Goal: Information Seeking & Learning: Check status

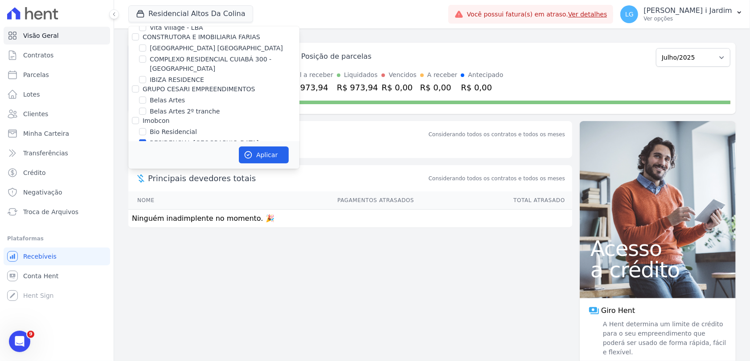
scroll to position [346, 0]
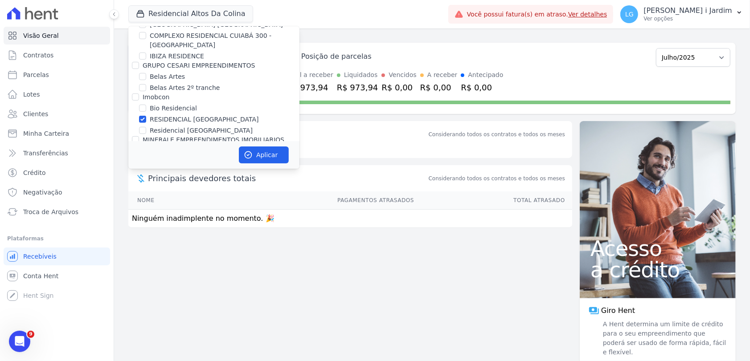
click at [176, 118] on label "RESIDENCIAL [GEOGRAPHIC_DATA][PERSON_NAME]" at bounding box center [204, 119] width 109 height 9
click at [146, 118] on input "RESIDENCIAL [GEOGRAPHIC_DATA][PERSON_NAME]" at bounding box center [142, 119] width 7 height 7
checkbox input "false"
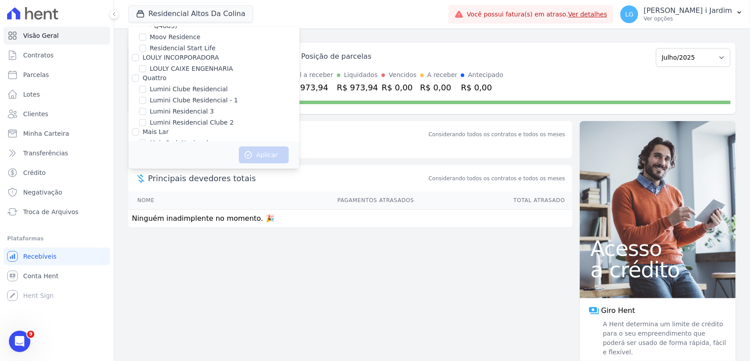
click at [183, 139] on label "Mais Park Nacional" at bounding box center [179, 143] width 59 height 9
click at [146, 139] on input "Mais Park Nacional" at bounding box center [142, 142] width 7 height 7
checkbox input "true"
click at [250, 155] on icon "button" at bounding box center [248, 155] width 9 height 9
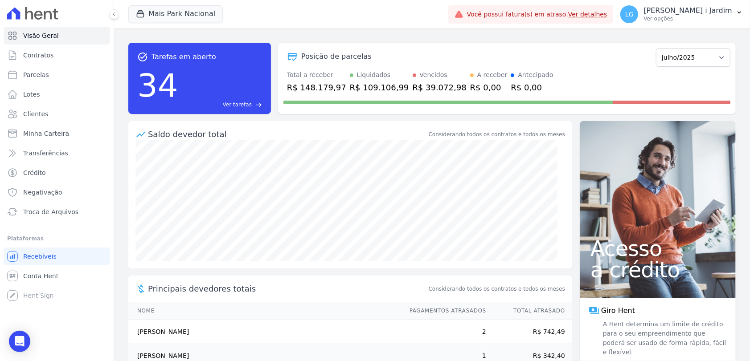
click at [321, 88] on div "R$ 148.179,97" at bounding box center [316, 88] width 59 height 12
copy div "148.179,97"
click at [59, 149] on span "Transferências" at bounding box center [45, 153] width 45 height 9
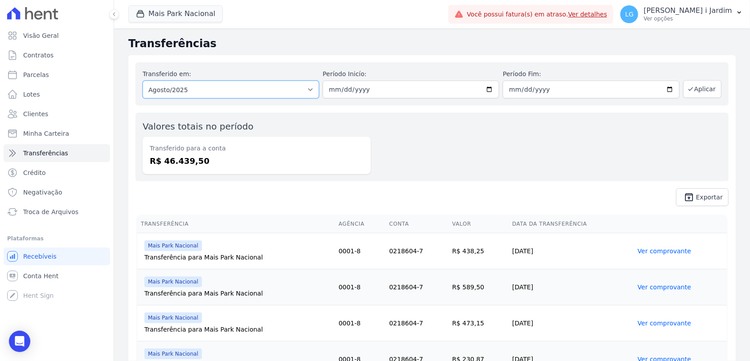
drag, startPoint x: 241, startPoint y: 85, endPoint x: 243, endPoint y: 94, distance: 9.7
click at [241, 84] on select "Todos os meses Fevereiro/2023 Março/2023 Abril/2023 Maio/2023 Junho/2023 Julho/…" at bounding box center [231, 90] width 176 height 18
select select "07/2025"
click at [143, 81] on select "Todos os meses Fevereiro/2023 Março/2023 Abril/2023 Maio/2023 Junho/2023 Julho/…" at bounding box center [231, 90] width 176 height 18
click at [705, 92] on button "Aplicar" at bounding box center [702, 89] width 38 height 18
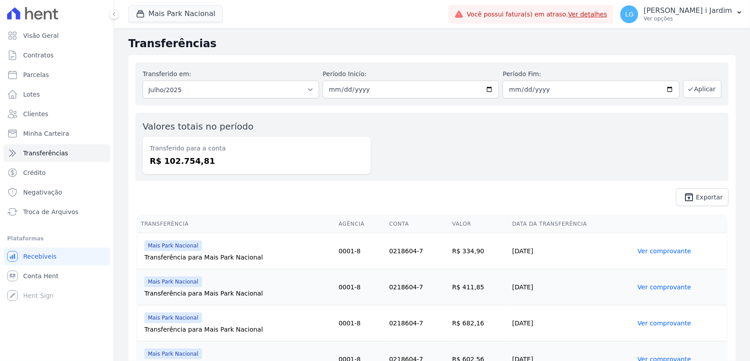
click at [186, 162] on dd "R$ 102.754,81" at bounding box center [257, 161] width 214 height 12
copy dd "102.754,81"
click at [350, 189] on span "unarchive Exportar" at bounding box center [431, 198] width 593 height 18
click at [171, 18] on button "Mais Park Nacional" at bounding box center [175, 13] width 94 height 17
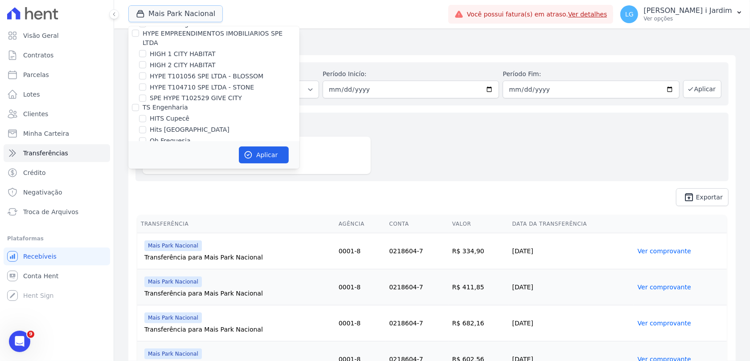
scroll to position [1238, 0]
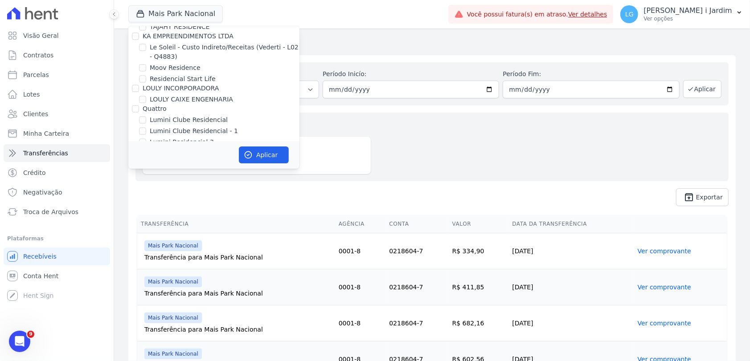
click at [164, 169] on label "Mais Park Nacional" at bounding box center [179, 173] width 59 height 9
click at [146, 170] on input "Mais Park Nacional" at bounding box center [142, 173] width 7 height 7
checkbox input "false"
click at [168, 180] on label "Mugango - Viva Iguaçu" at bounding box center [185, 184] width 71 height 9
click at [146, 181] on input "Mugango - Viva Iguaçu" at bounding box center [142, 184] width 7 height 7
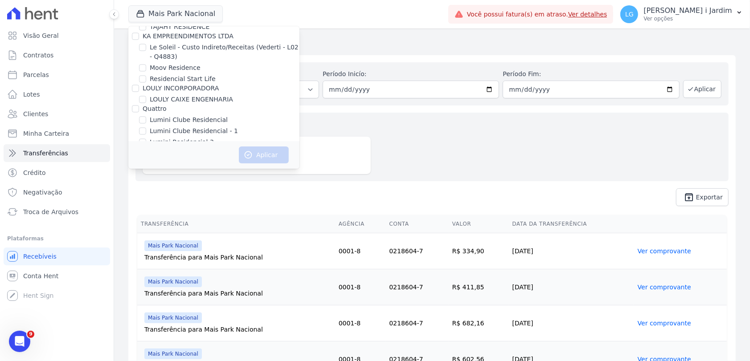
checkbox input "true"
click at [253, 158] on button "Aplicar" at bounding box center [264, 155] width 50 height 17
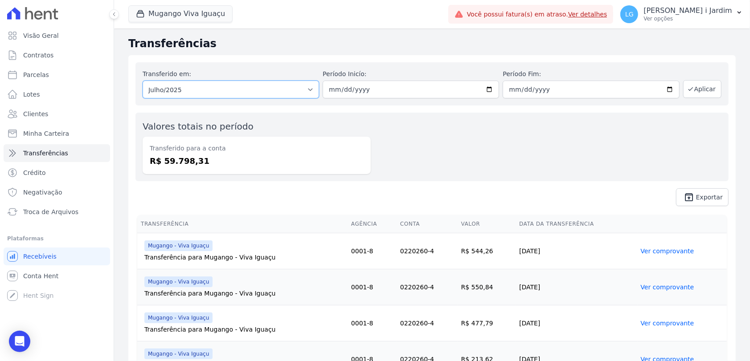
click at [193, 96] on select "Todos os meses Março/2023 Abril/2023 Maio/2023 Junho/2023 Julho/2023 Agosto/202…" at bounding box center [231, 90] width 176 height 18
select select "08/2025"
click at [143, 81] on select "Todos os meses Março/2023 Abril/2023 Maio/2023 Junho/2023 Julho/2023 Agosto/202…" at bounding box center [231, 90] width 176 height 18
click at [702, 90] on button "Aplicar" at bounding box center [702, 89] width 38 height 18
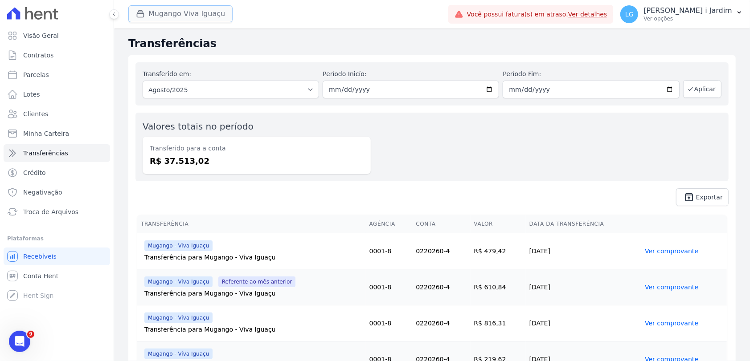
click at [168, 20] on button "Mugango Viva Iguaçu" at bounding box center [180, 13] width 104 height 17
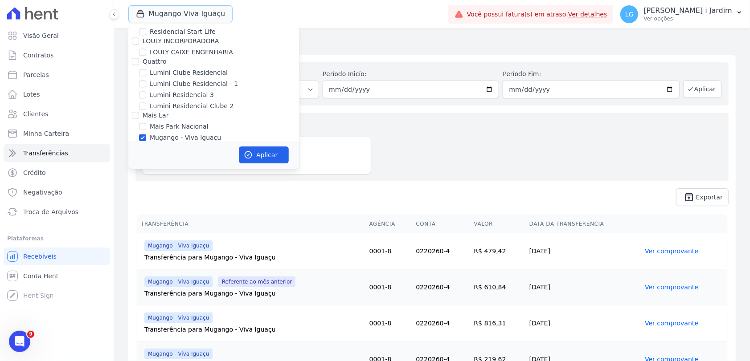
scroll to position [1337, 0]
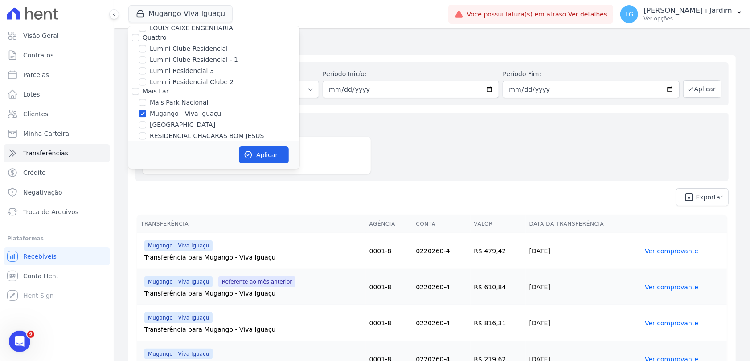
click at [193, 109] on label "Mugango - Viva Iguaçu" at bounding box center [185, 113] width 71 height 9
click at [146, 110] on input "Mugango - Viva Iguaçu" at bounding box center [142, 113] width 7 height 7
checkbox input "false"
click at [185, 120] on label "[GEOGRAPHIC_DATA]" at bounding box center [183, 124] width 66 height 9
click at [146, 121] on input "[GEOGRAPHIC_DATA]" at bounding box center [142, 124] width 7 height 7
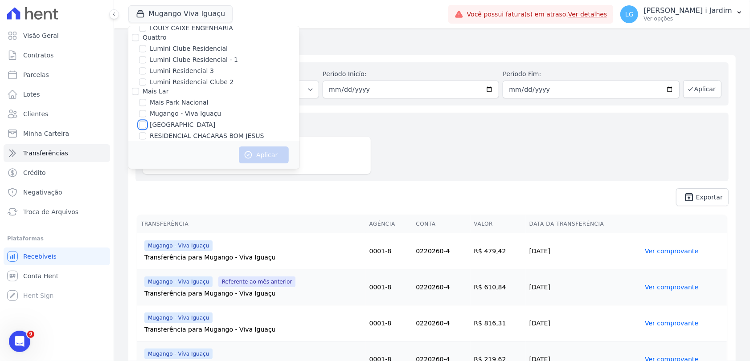
checkbox input "true"
click at [249, 151] on icon "button" at bounding box center [248, 155] width 9 height 9
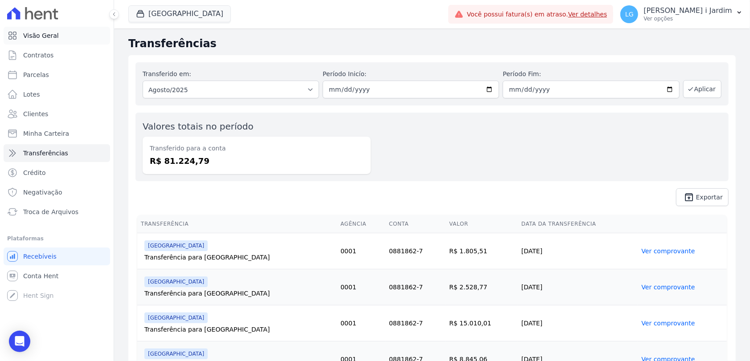
click at [74, 30] on link "Visão Geral" at bounding box center [57, 36] width 107 height 18
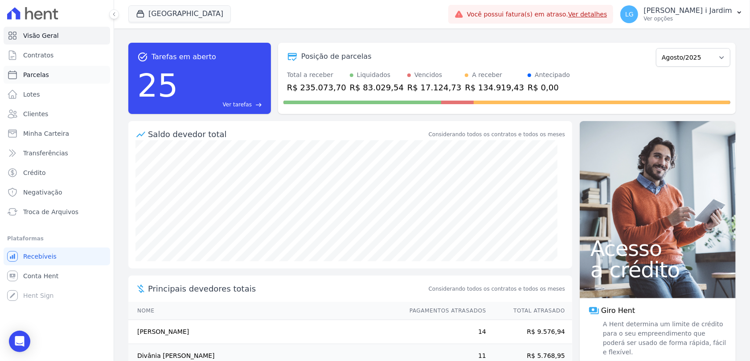
click at [61, 74] on link "Parcelas" at bounding box center [57, 75] width 107 height 18
select select
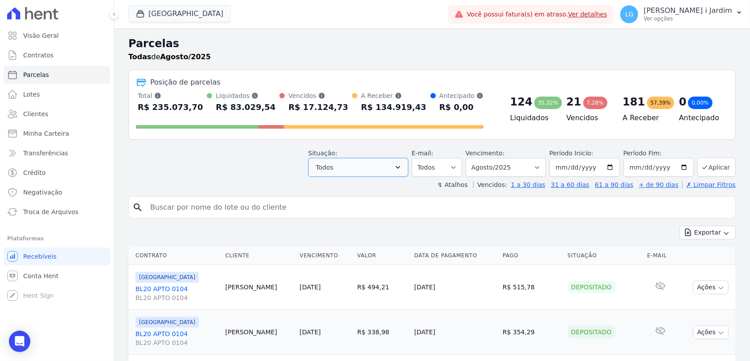
click at [388, 164] on button "Todos" at bounding box center [358, 167] width 100 height 19
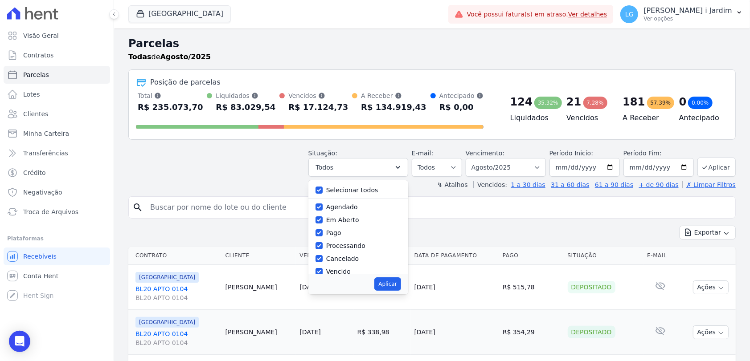
click at [363, 187] on label "Selecionar todos" at bounding box center [352, 190] width 52 height 7
click at [361, 192] on label "Selecionar todos" at bounding box center [352, 190] width 52 height 7
click at [323, 192] on input "Selecionar todos" at bounding box center [319, 190] width 7 height 7
checkbox input "false"
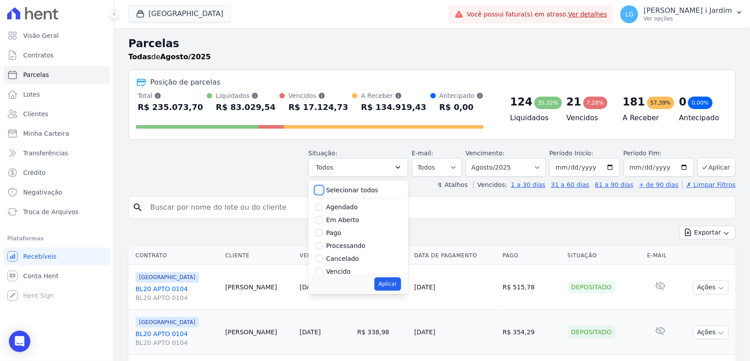
checkbox input "false"
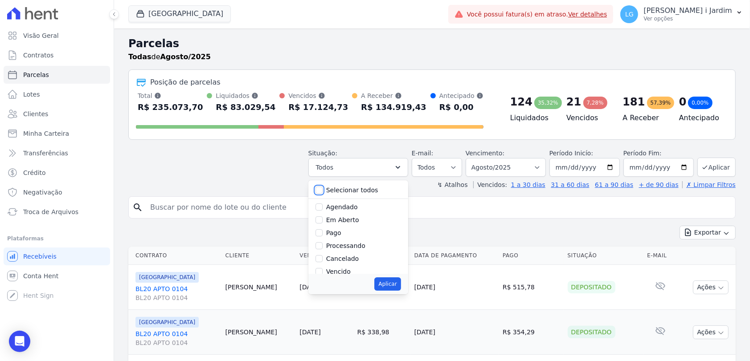
checkbox input "false"
click at [351, 223] on label "Em Aberto" at bounding box center [342, 220] width 33 height 7
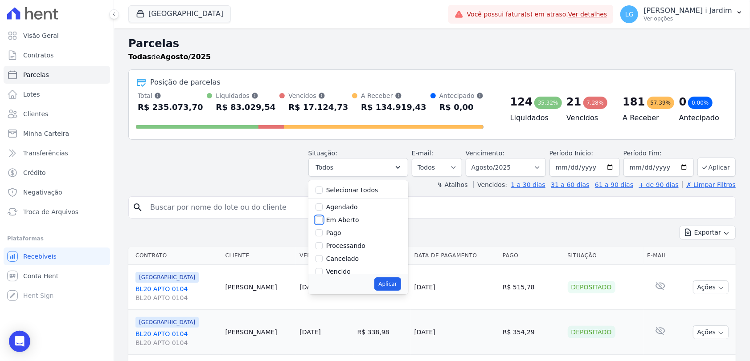
click at [323, 223] on input "Em Aberto" at bounding box center [319, 220] width 7 height 7
checkbox input "true"
click at [392, 285] on button "Aplicar" at bounding box center [387, 284] width 26 height 13
select select "pending"
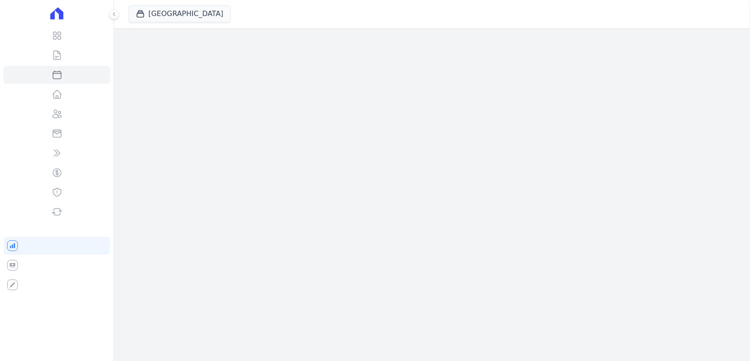
select select
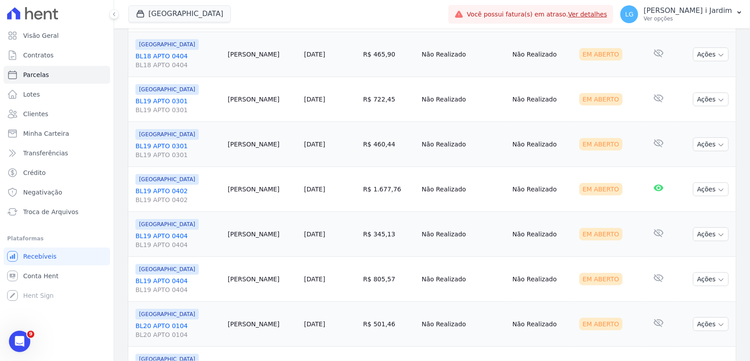
scroll to position [993, 0]
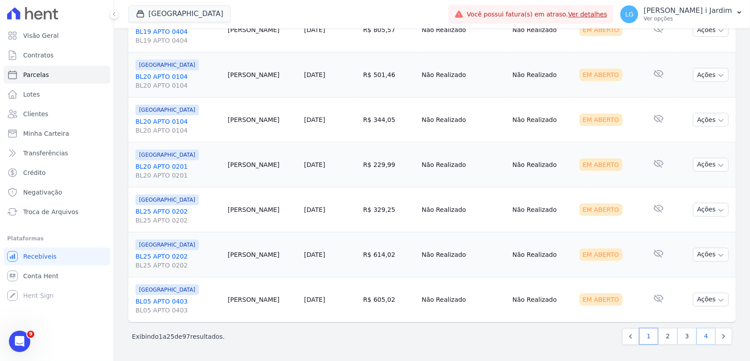
click at [702, 340] on link "4" at bounding box center [706, 336] width 19 height 17
select select
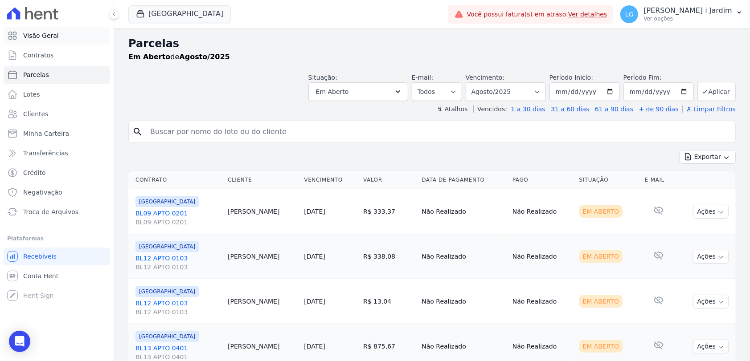
click at [78, 34] on link "Visão Geral" at bounding box center [57, 36] width 107 height 18
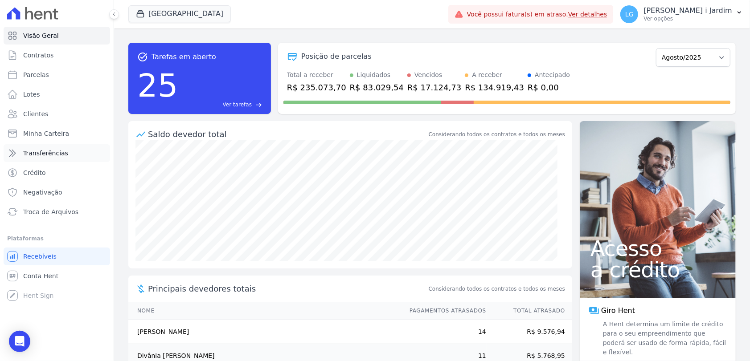
click at [39, 152] on span "Transferências" at bounding box center [45, 153] width 45 height 9
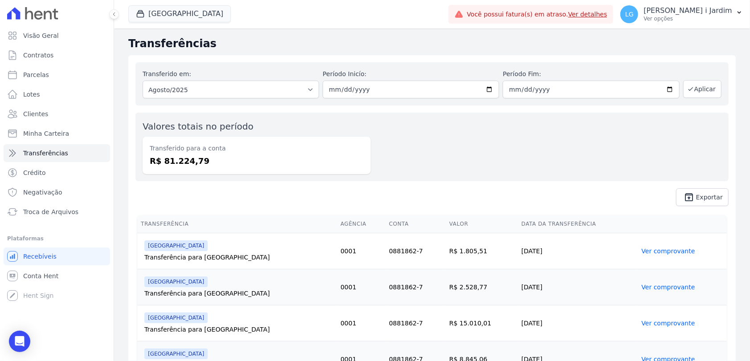
click at [174, 158] on dd "R$ 81.224,79" at bounding box center [257, 161] width 214 height 12
copy dd "81.224,79"
click at [66, 39] on link "Visão Geral" at bounding box center [57, 36] width 107 height 18
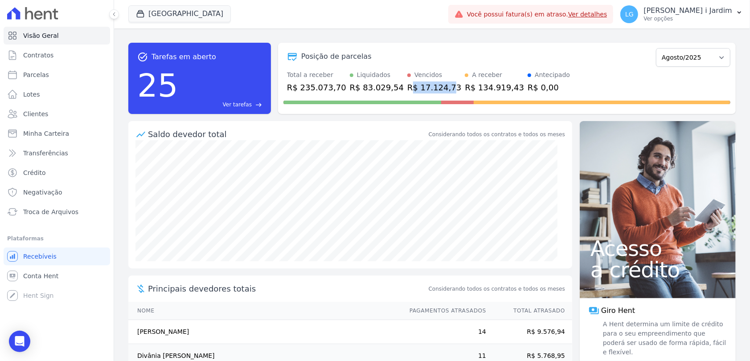
drag, startPoint x: 402, startPoint y: 88, endPoint x: 430, endPoint y: 87, distance: 28.1
click at [430, 87] on div "R$ 17.124,73" at bounding box center [434, 88] width 54 height 12
click at [435, 87] on div "Total a receber R$ 235.073,70 Liquidados R$ 83.029,54 Vencidos R$ 17.124,73 A r…" at bounding box center [506, 81] width 447 height 23
click at [429, 87] on div "R$ 17.124,73" at bounding box center [434, 88] width 54 height 12
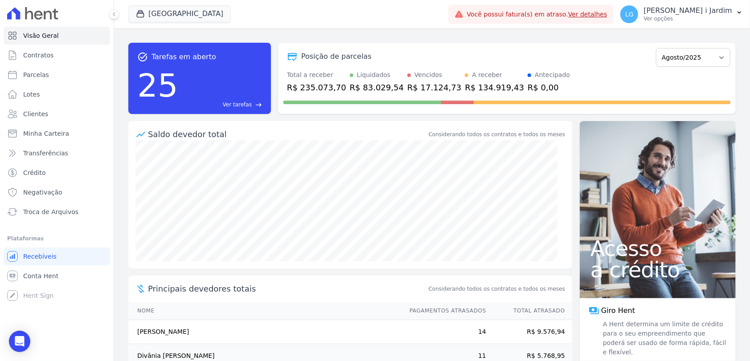
click at [403, 61] on div "Posição de parcelas" at bounding box center [467, 56] width 369 height 11
click at [178, 7] on button "[GEOGRAPHIC_DATA]" at bounding box center [179, 13] width 102 height 17
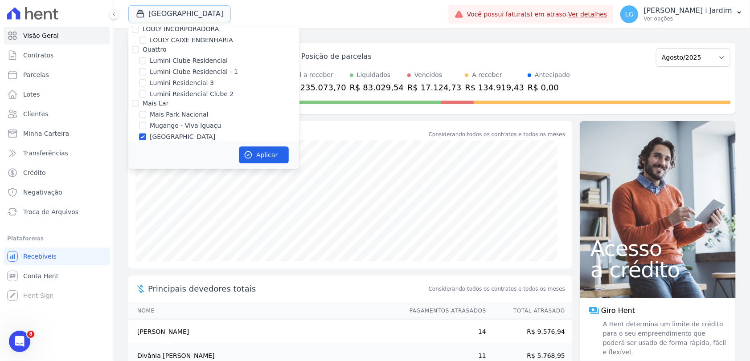
scroll to position [1337, 0]
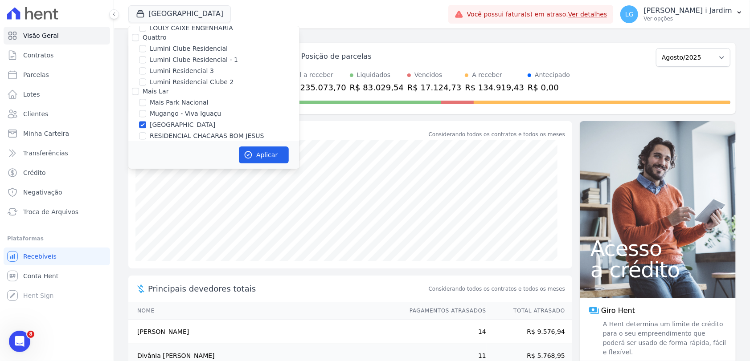
click at [184, 120] on label "[GEOGRAPHIC_DATA]" at bounding box center [183, 124] width 66 height 9
click at [146, 121] on input "[GEOGRAPHIC_DATA]" at bounding box center [142, 124] width 7 height 7
checkbox input "false"
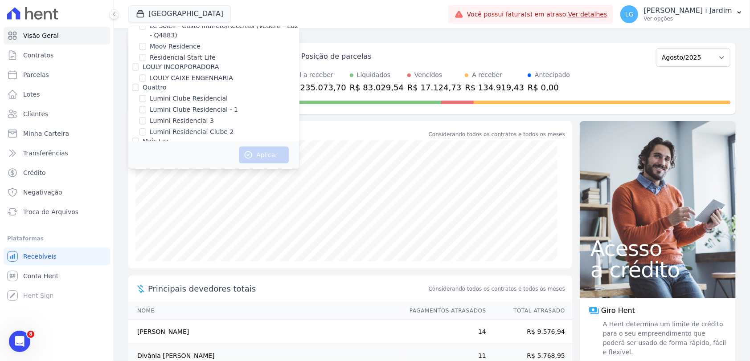
click at [199, 181] on label "RESIDENCIAL CHACARAS BOM JESUS" at bounding box center [207, 185] width 114 height 9
click at [146, 182] on input "RESIDENCIAL CHACARAS BOM JESUS" at bounding box center [142, 185] width 7 height 7
checkbox input "true"
click at [275, 156] on button "Aplicar" at bounding box center [264, 155] width 50 height 17
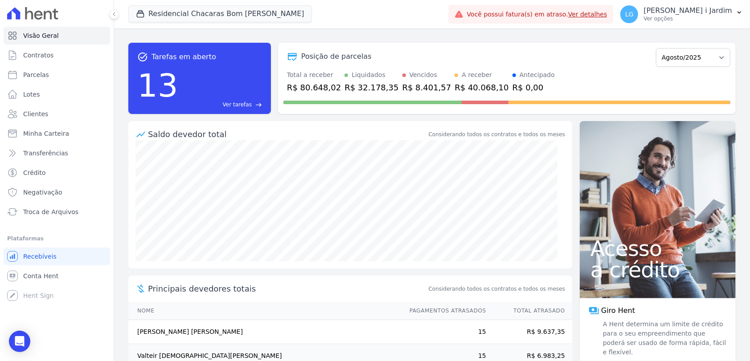
click at [455, 86] on div "R$ 40.068,10" at bounding box center [482, 88] width 54 height 12
click at [55, 81] on link "Parcelas" at bounding box center [57, 75] width 107 height 18
select select
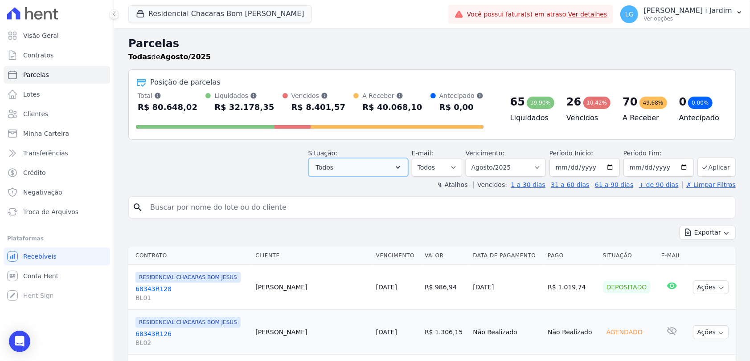
click at [359, 167] on button "Todos" at bounding box center [358, 167] width 100 height 19
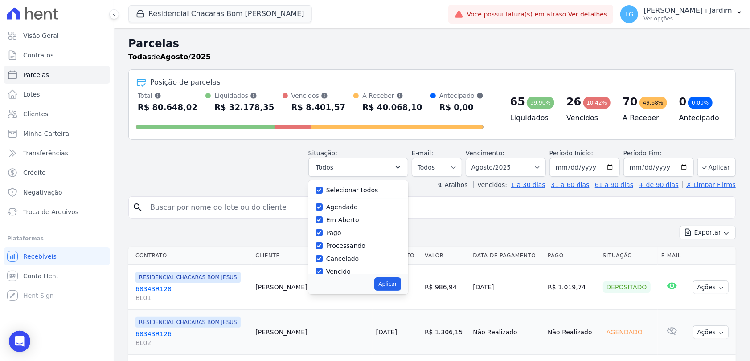
click at [348, 189] on label "Selecionar todos" at bounding box center [352, 190] width 52 height 7
click at [323, 189] on input "Selecionar todos" at bounding box center [319, 190] width 7 height 7
checkbox input "false"
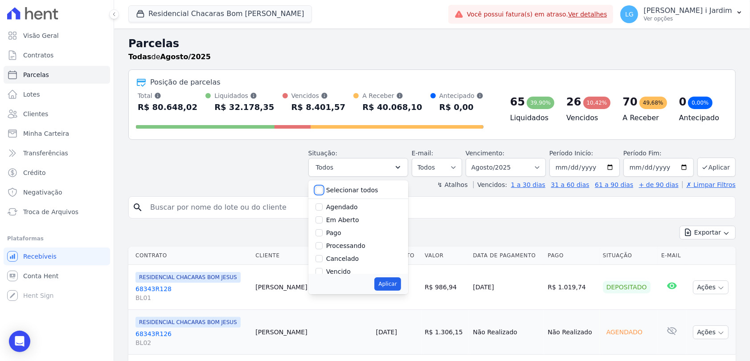
checkbox input "false"
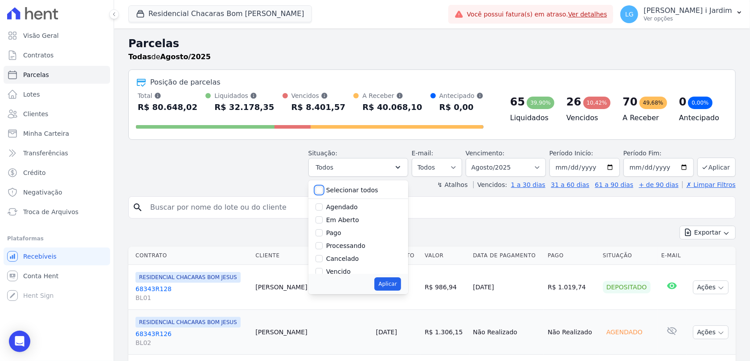
checkbox input "false"
click at [341, 219] on label "Em Aberto" at bounding box center [342, 220] width 33 height 7
click at [323, 219] on input "Em Aberto" at bounding box center [319, 220] width 7 height 7
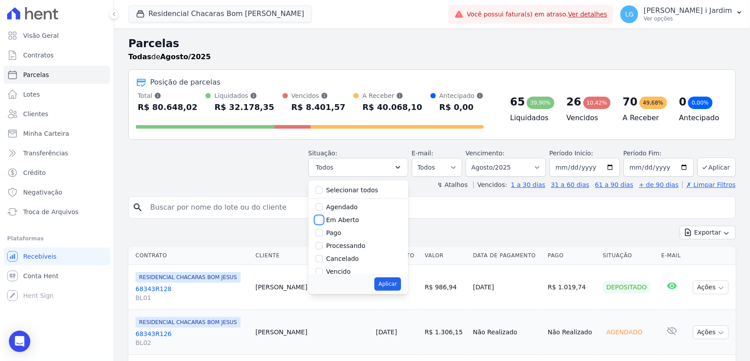
checkbox input "true"
click at [395, 283] on button "Aplicar" at bounding box center [387, 284] width 26 height 13
select select "pending"
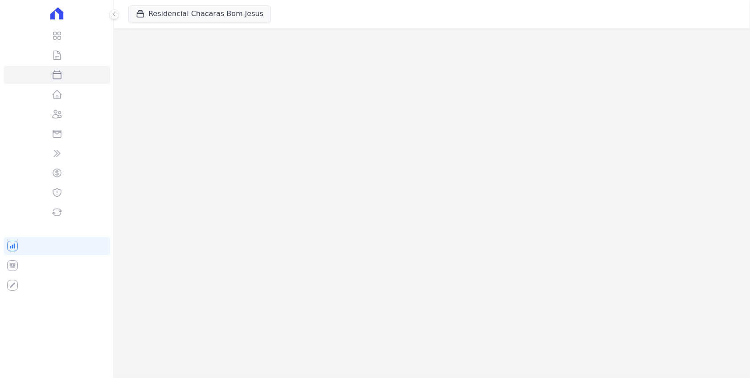
select select
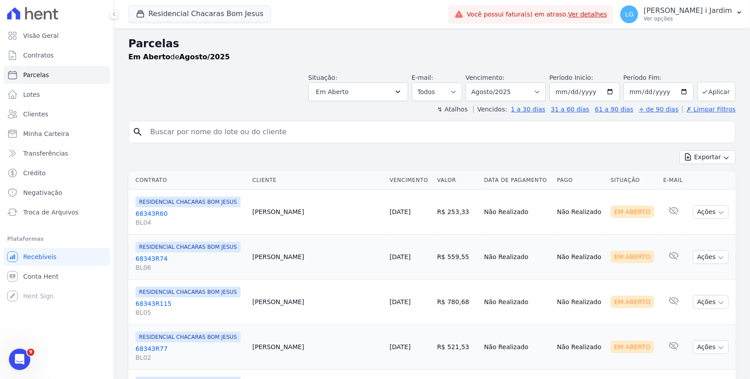
click at [485, 152] on div "Exportar Exportar PDF Exportar CSV" at bounding box center [431, 160] width 607 height 21
click at [510, 157] on div "Exportar Exportar PDF Exportar CSV" at bounding box center [431, 160] width 607 height 21
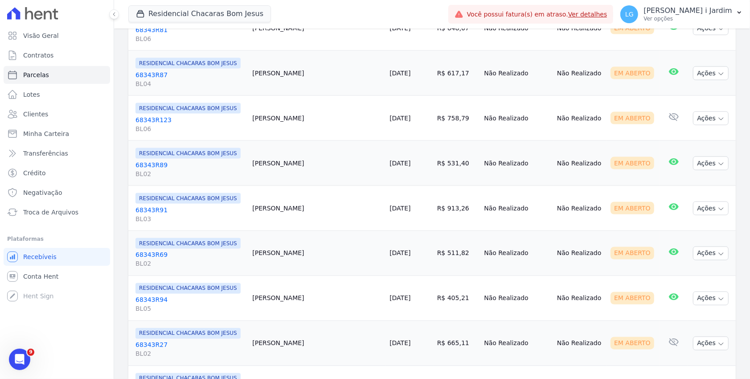
scroll to position [976, 0]
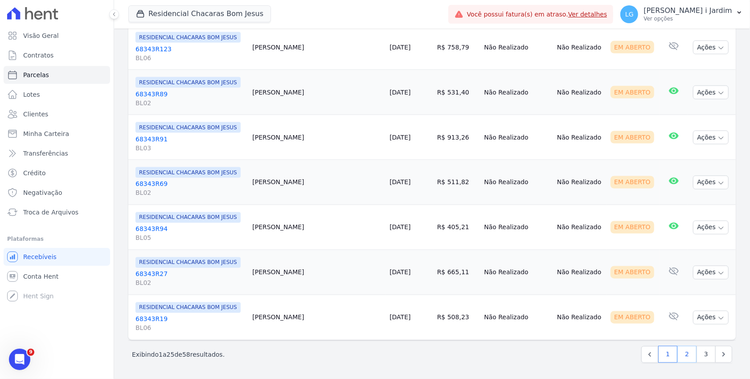
click at [680, 352] on link "2" at bounding box center [686, 354] width 19 height 17
select select
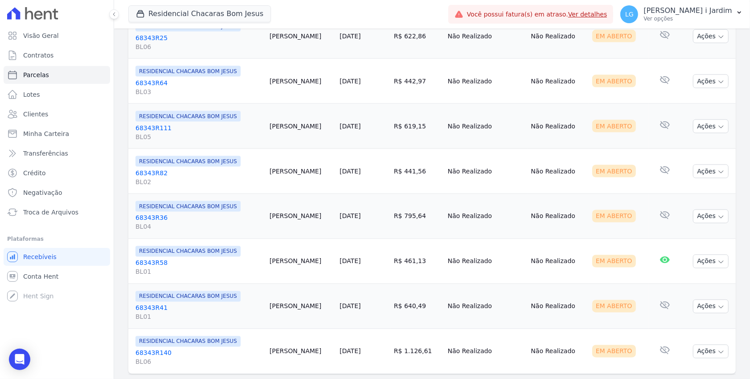
scroll to position [976, 0]
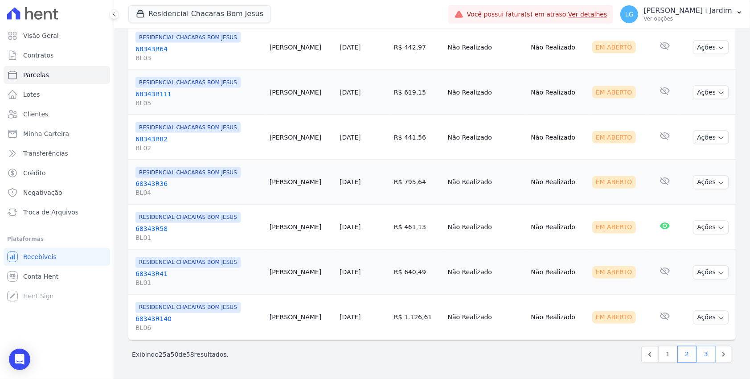
click at [699, 357] on link "3" at bounding box center [706, 354] width 19 height 17
select select
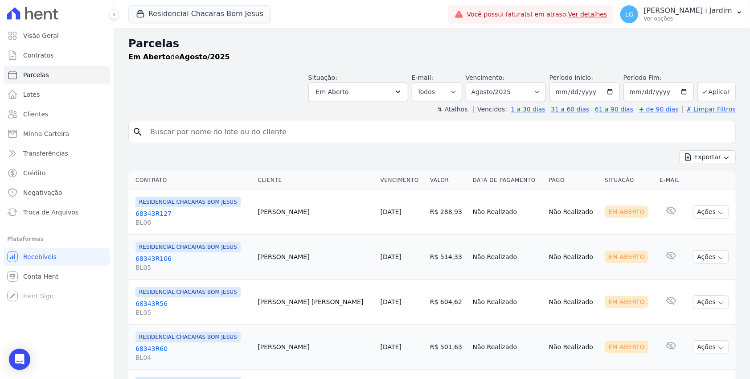
scroll to position [210, 0]
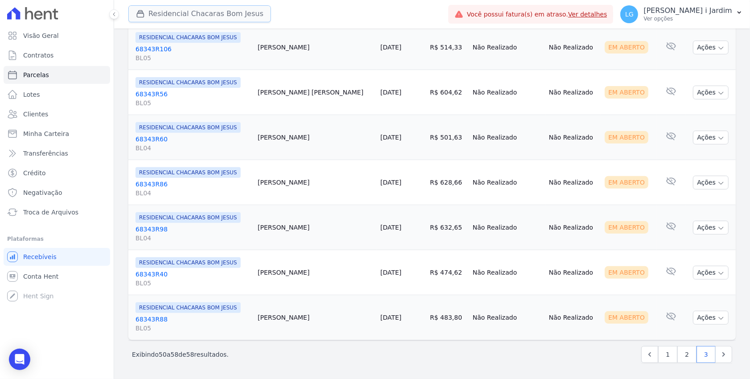
click at [223, 15] on button "Residencial Chacaras Bom Jesus" at bounding box center [199, 13] width 143 height 17
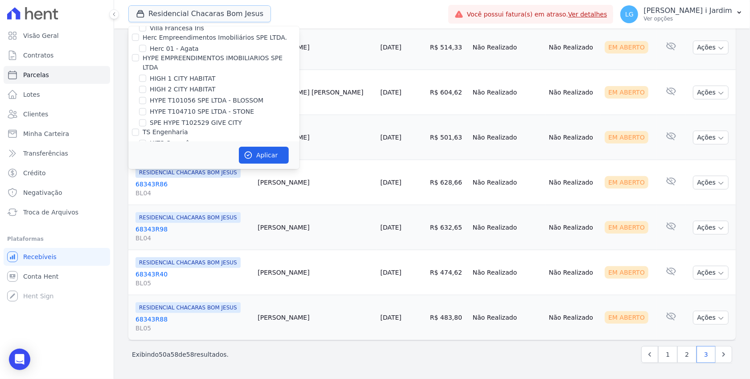
scroll to position [1337, 0]
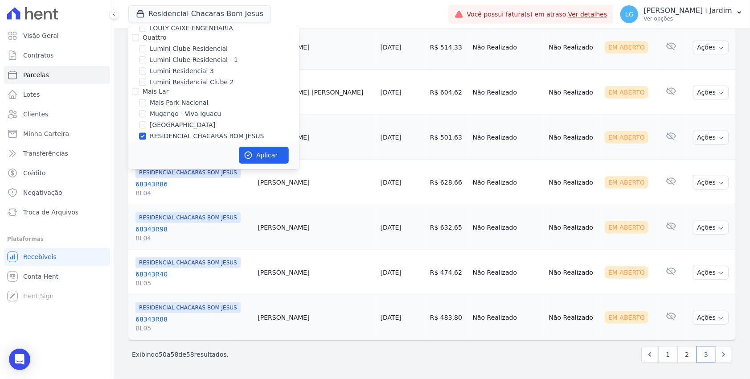
click at [229, 131] on label "RESIDENCIAL CHACARAS BOM JESUS" at bounding box center [207, 135] width 114 height 9
click at [146, 132] on input "RESIDENCIAL CHACARAS BOM JESUS" at bounding box center [142, 135] width 7 height 7
checkbox input "false"
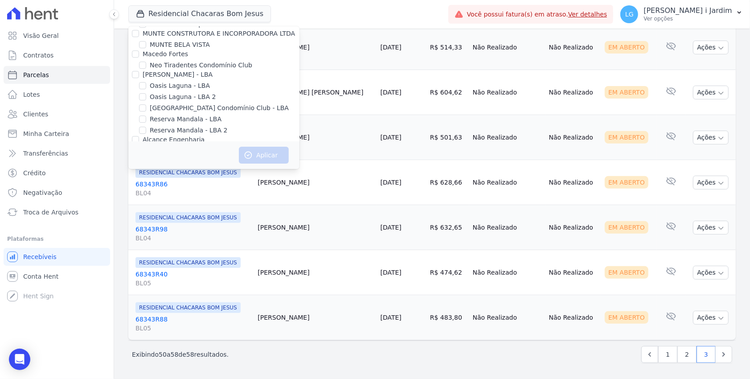
click at [186, 167] on label "[GEOGRAPHIC_DATA]" at bounding box center [183, 171] width 66 height 9
click at [146, 168] on input "[GEOGRAPHIC_DATA]" at bounding box center [142, 171] width 7 height 7
checkbox input "true"
click at [270, 157] on button "Aplicar" at bounding box center [264, 155] width 50 height 17
click at [93, 36] on link "Visão Geral" at bounding box center [57, 36] width 107 height 18
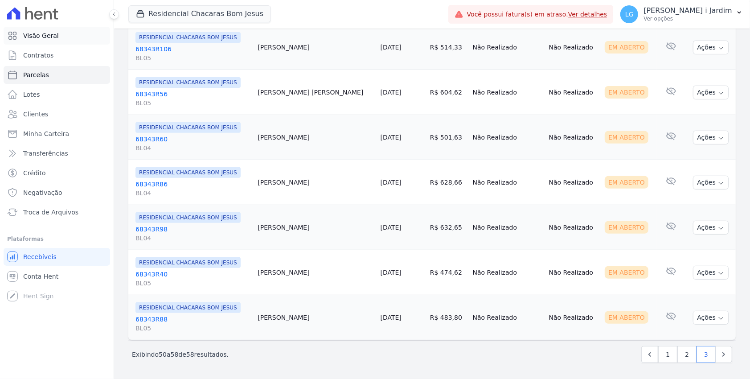
select select
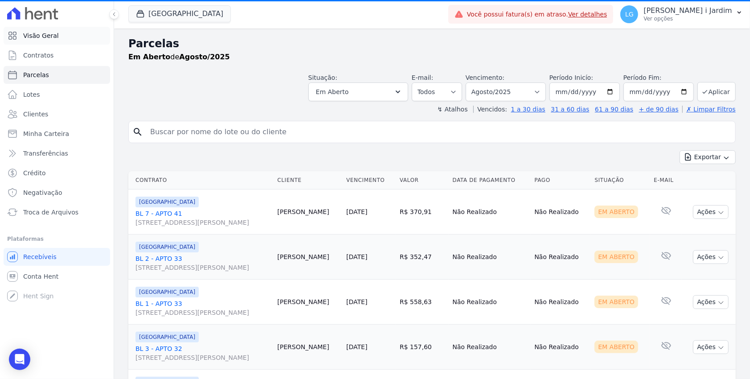
click at [64, 37] on link "Visão Geral" at bounding box center [57, 36] width 107 height 18
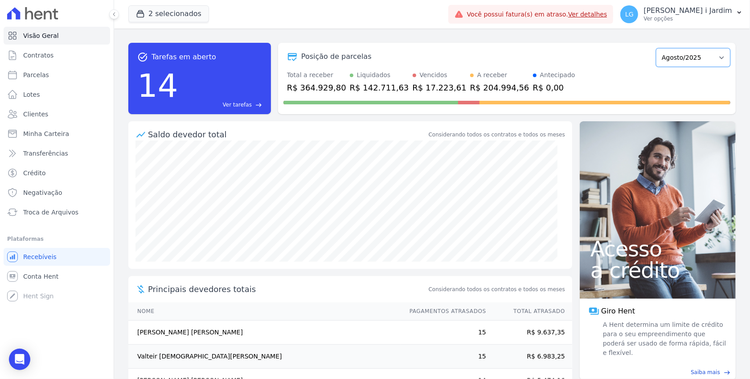
click at [682, 54] on select "Janeiro/2022 Fevereiro/2022 Março/2022 Abril/2022 Maio/2022 Junho/2022 Julho/20…" at bounding box center [693, 57] width 74 height 19
select select "07/2025"
click at [656, 48] on select "Janeiro/2022 Fevereiro/2022 Março/2022 Abril/2022 Maio/2022 Junho/2022 Julho/20…" at bounding box center [693, 57] width 74 height 19
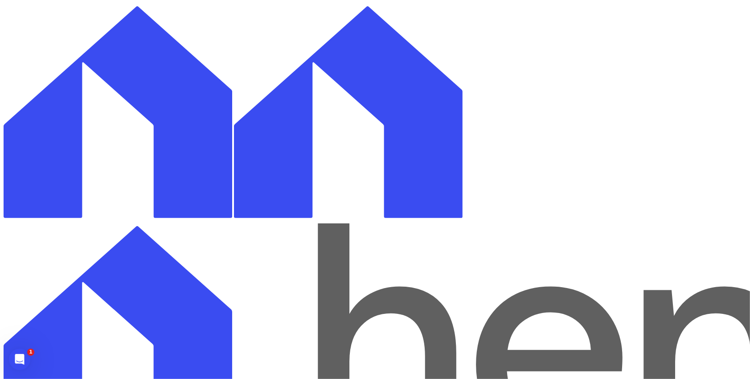
copy div "316.465,25"
